Goal: Transaction & Acquisition: Purchase product/service

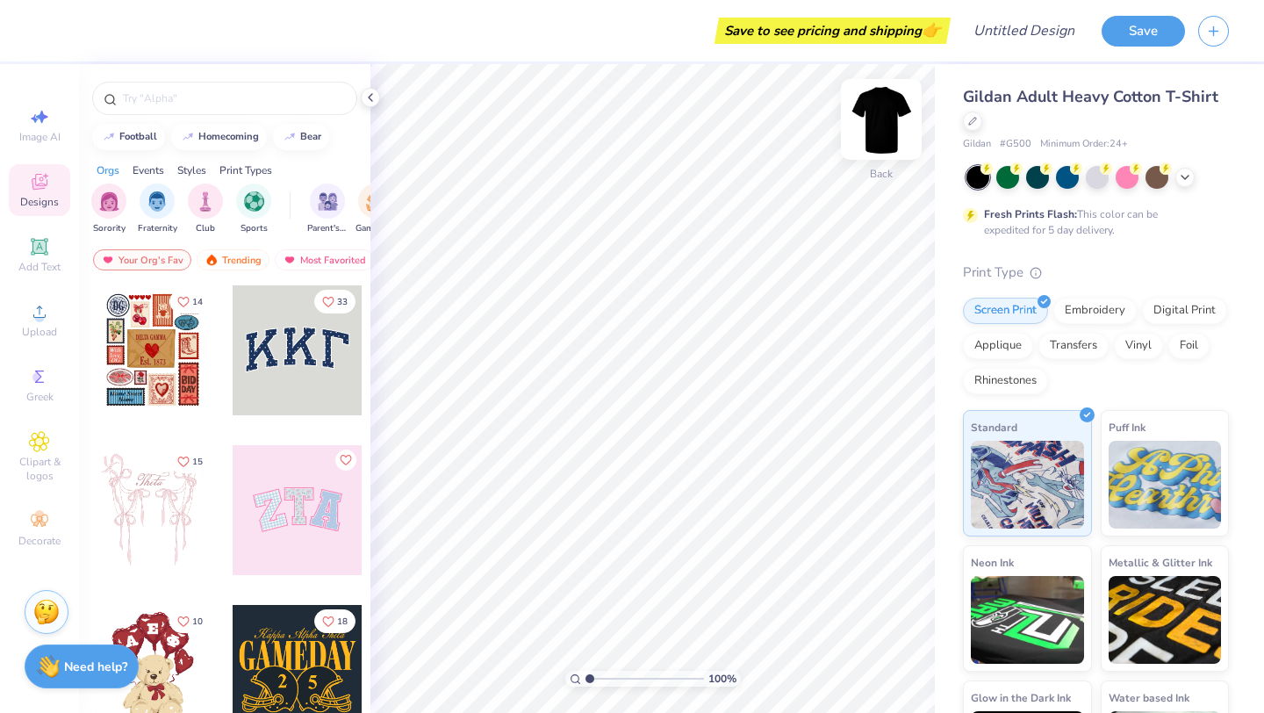
click at [888, 119] on img at bounding box center [881, 119] width 70 height 70
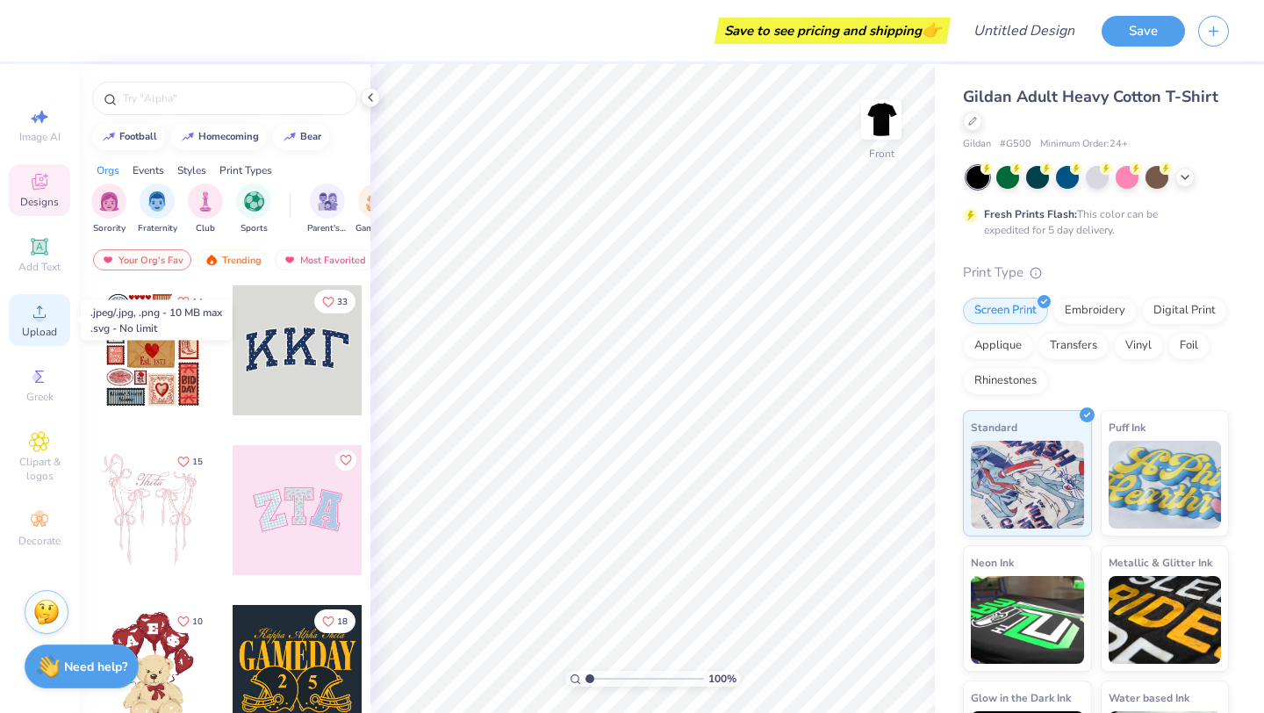
click at [33, 316] on icon at bounding box center [39, 312] width 12 height 12
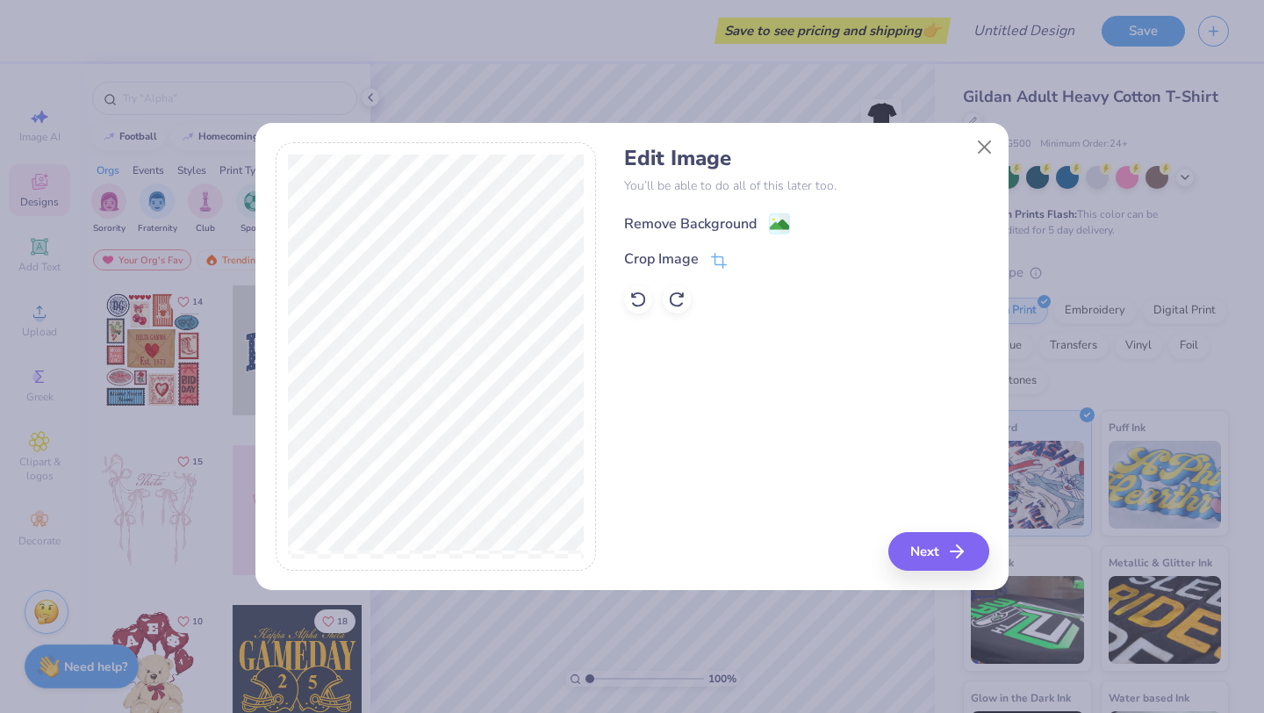
click at [770, 226] on image at bounding box center [779, 224] width 19 height 19
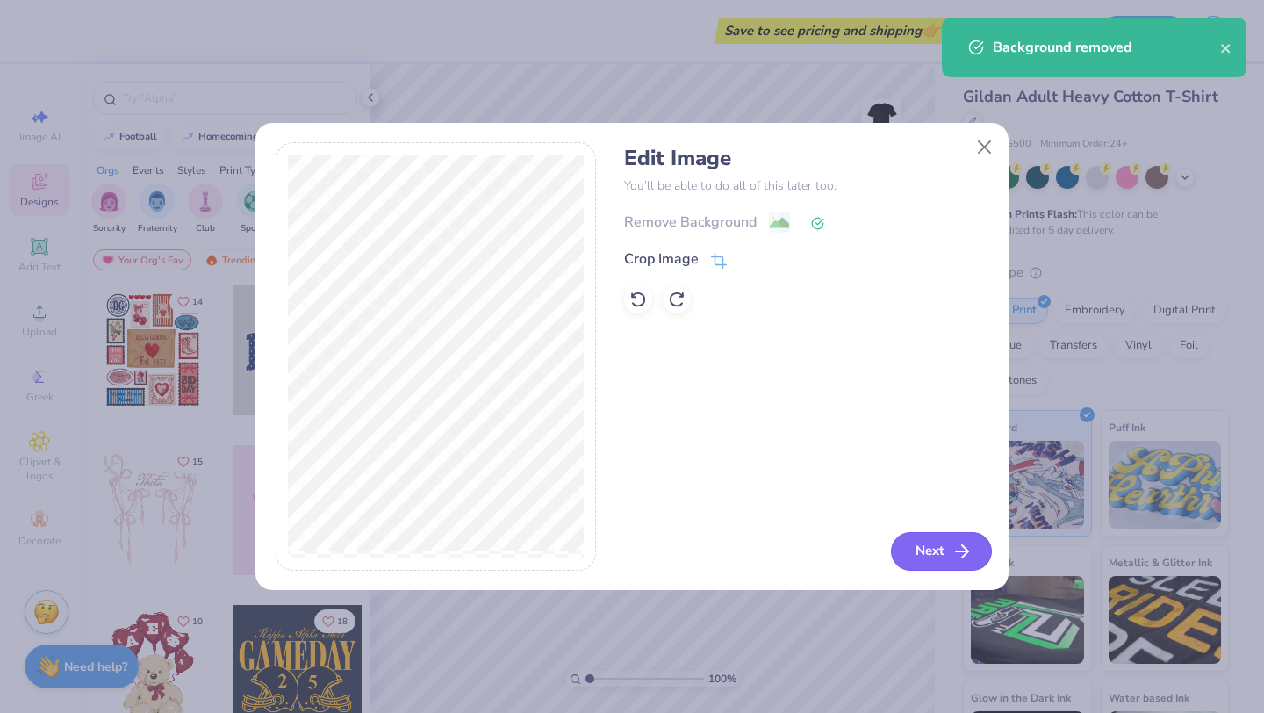
click at [925, 564] on button "Next" at bounding box center [941, 551] width 101 height 39
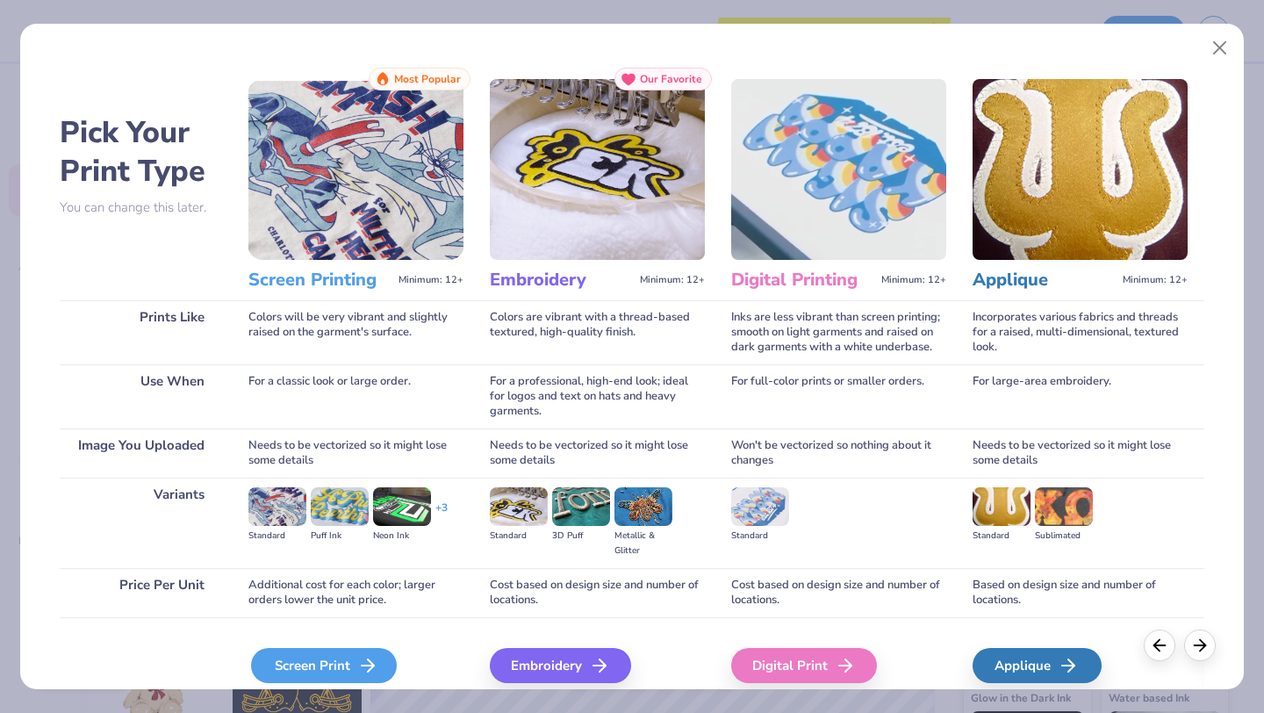
click at [293, 671] on div "Screen Print" at bounding box center [324, 665] width 146 height 35
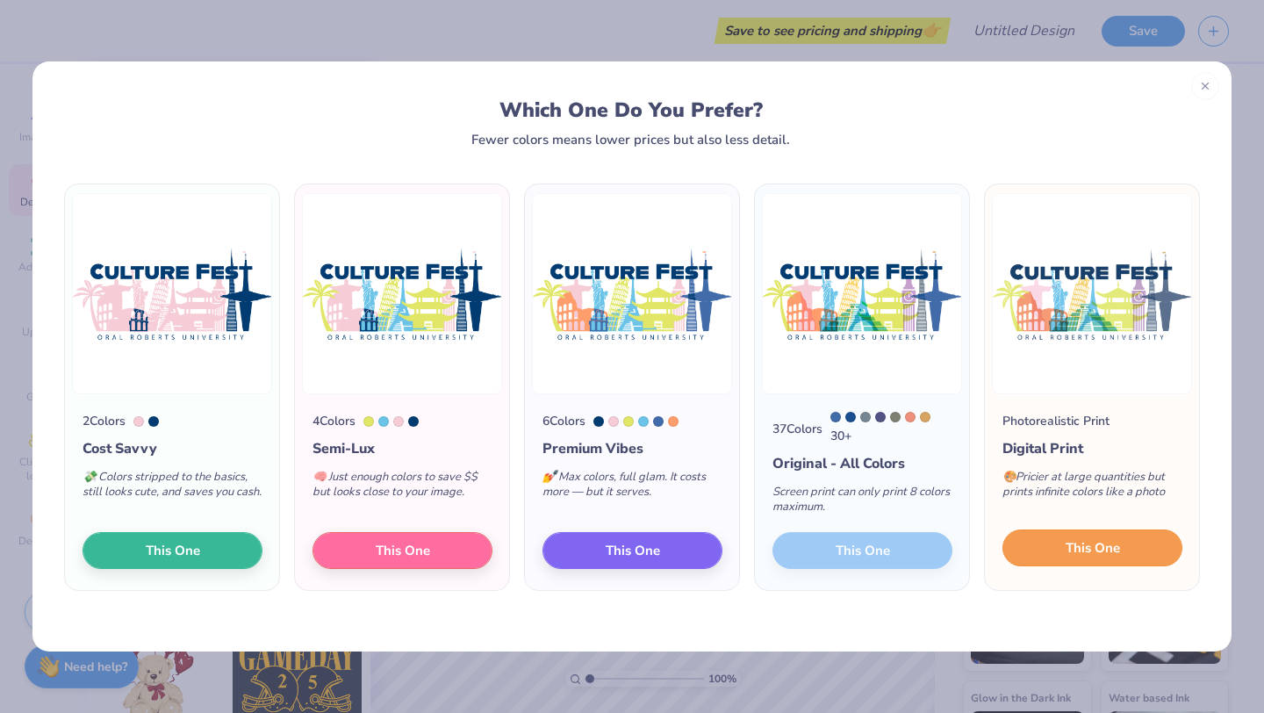
click at [1110, 548] on span "This One" at bounding box center [1093, 548] width 54 height 20
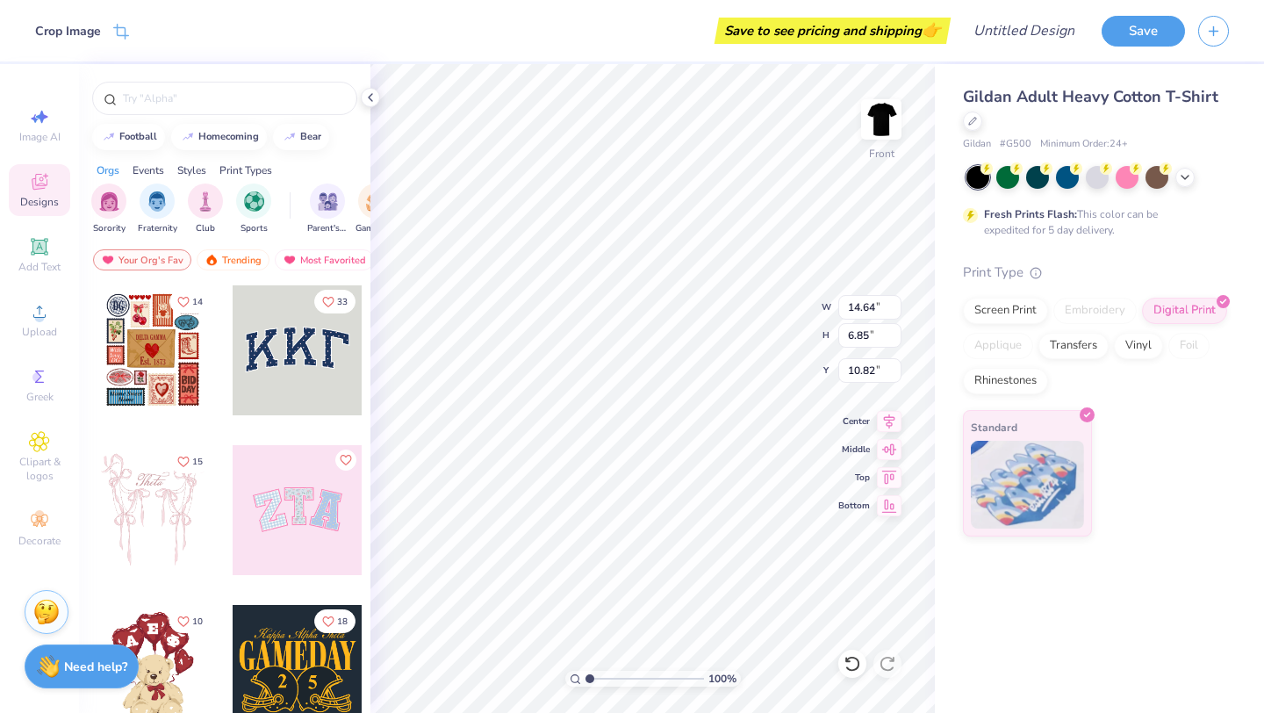
type input "3.00"
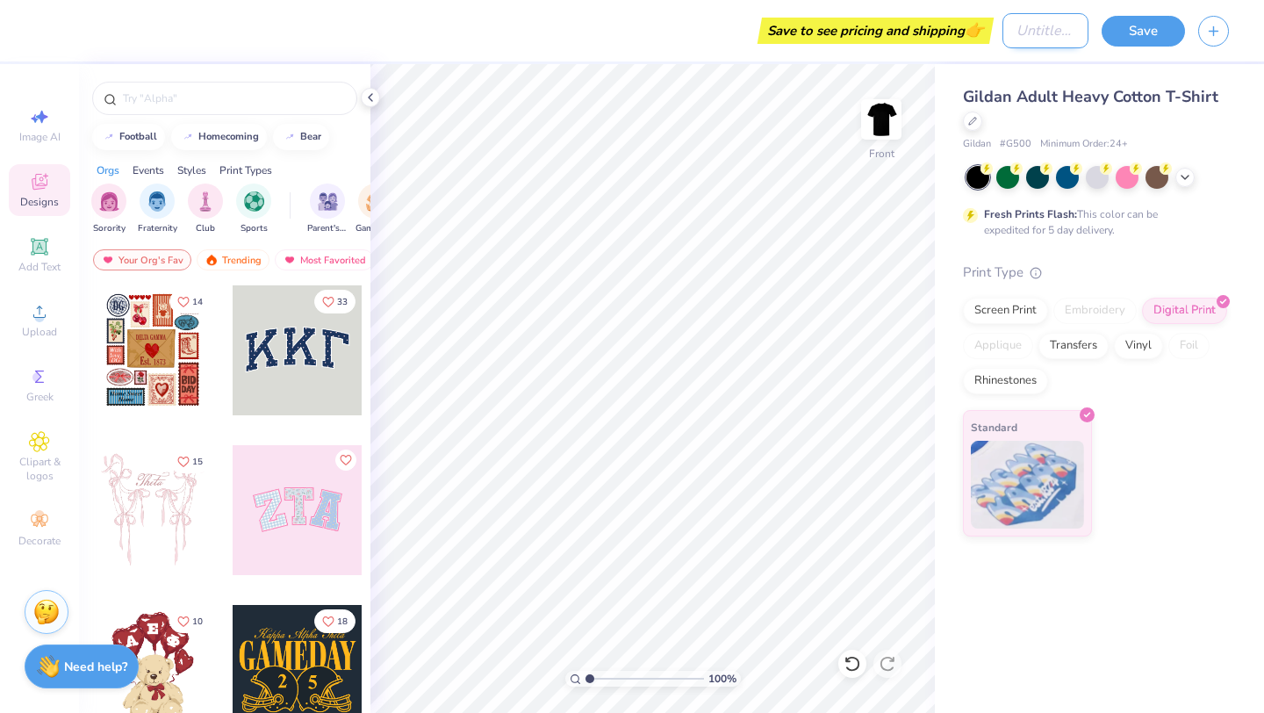
click at [1047, 33] on input "Design Title" at bounding box center [1046, 30] width 86 height 35
type input "Culture Fest 1"
click at [1123, 79] on div "Gildan Adult Heavy Cotton T-Shirt Gildan # G500 Minimum Order: 24 + Fresh Print…" at bounding box center [1099, 300] width 329 height 472
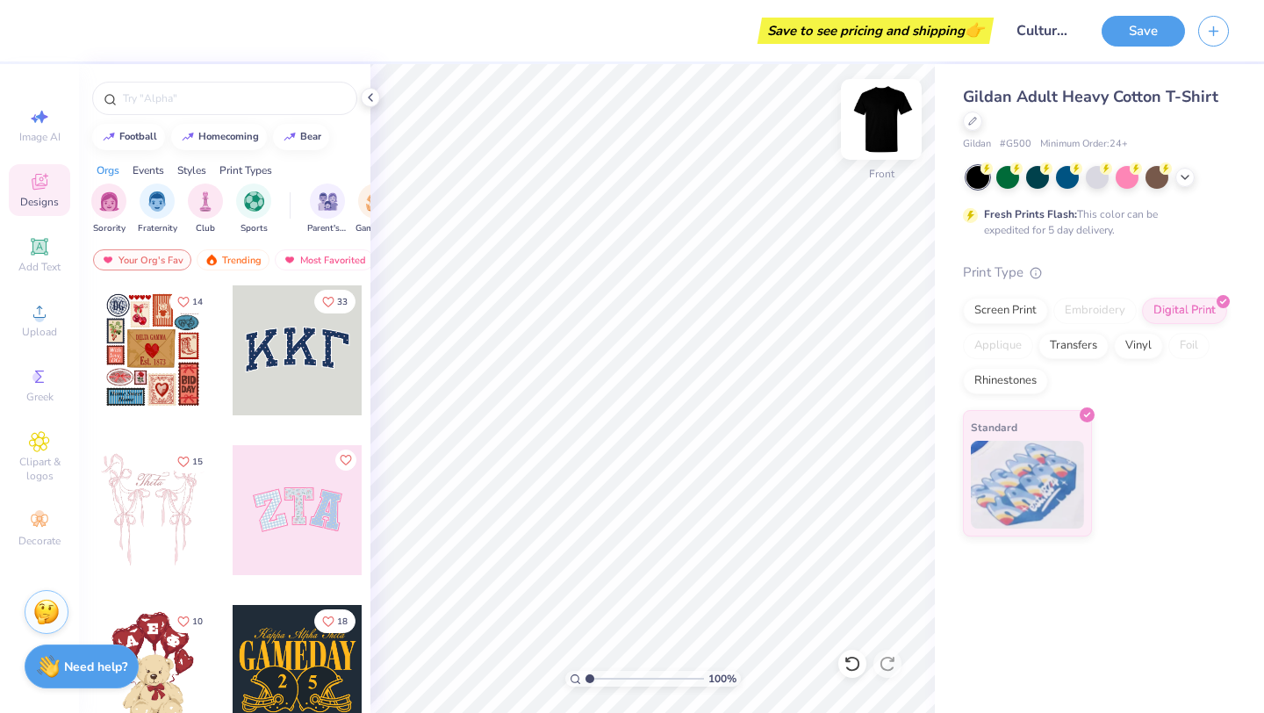
click at [877, 133] on img at bounding box center [881, 119] width 70 height 70
click at [876, 127] on img at bounding box center [881, 119] width 70 height 70
type input "3.98"
click at [874, 112] on img at bounding box center [881, 119] width 70 height 70
click at [45, 299] on div "Upload" at bounding box center [39, 320] width 61 height 52
